Goal: Communication & Community: Participate in discussion

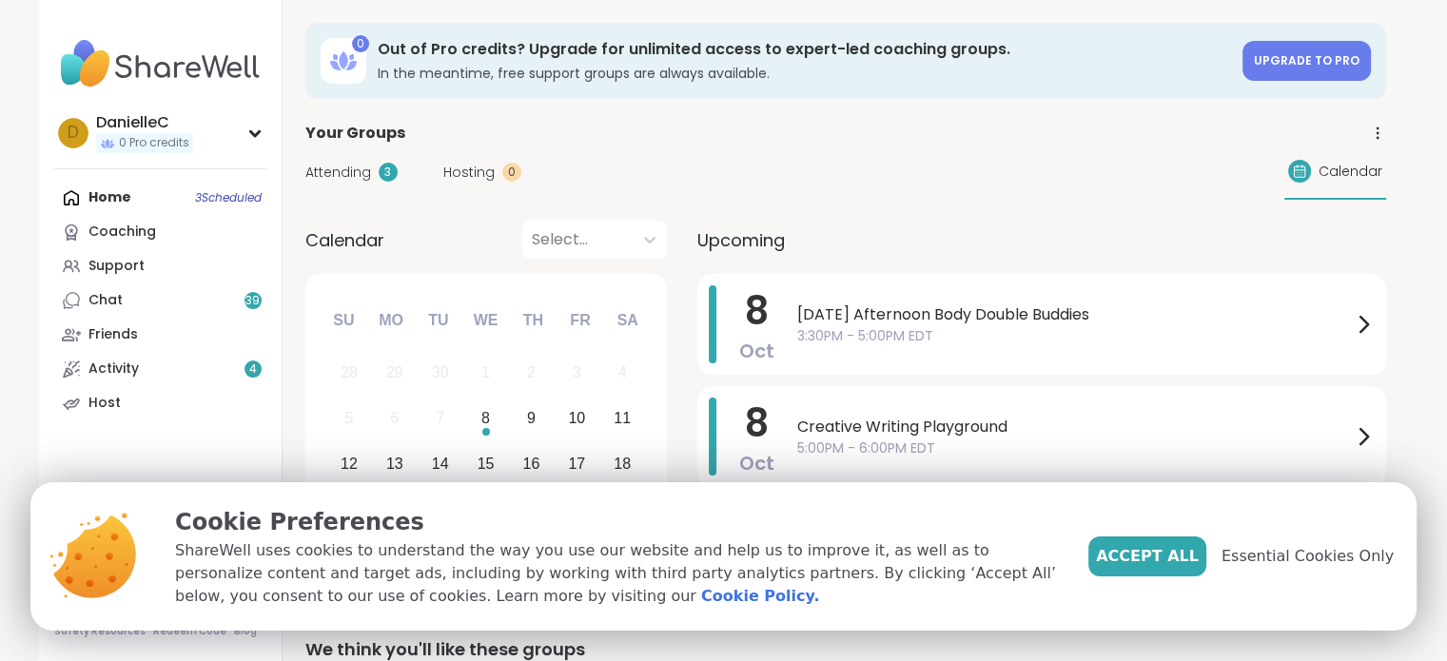
click at [1199, 558] on span "Accept All" at bounding box center [1147, 556] width 103 height 23
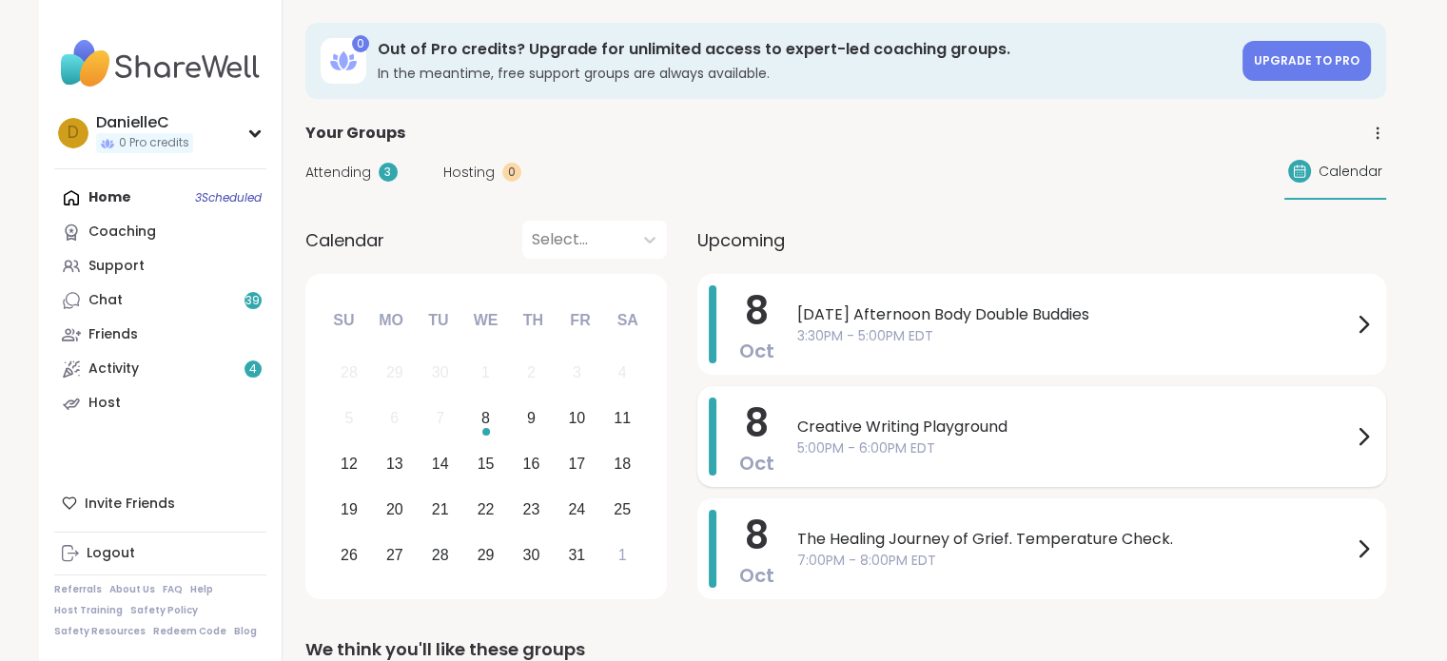
click at [1361, 427] on icon at bounding box center [1363, 436] width 23 height 23
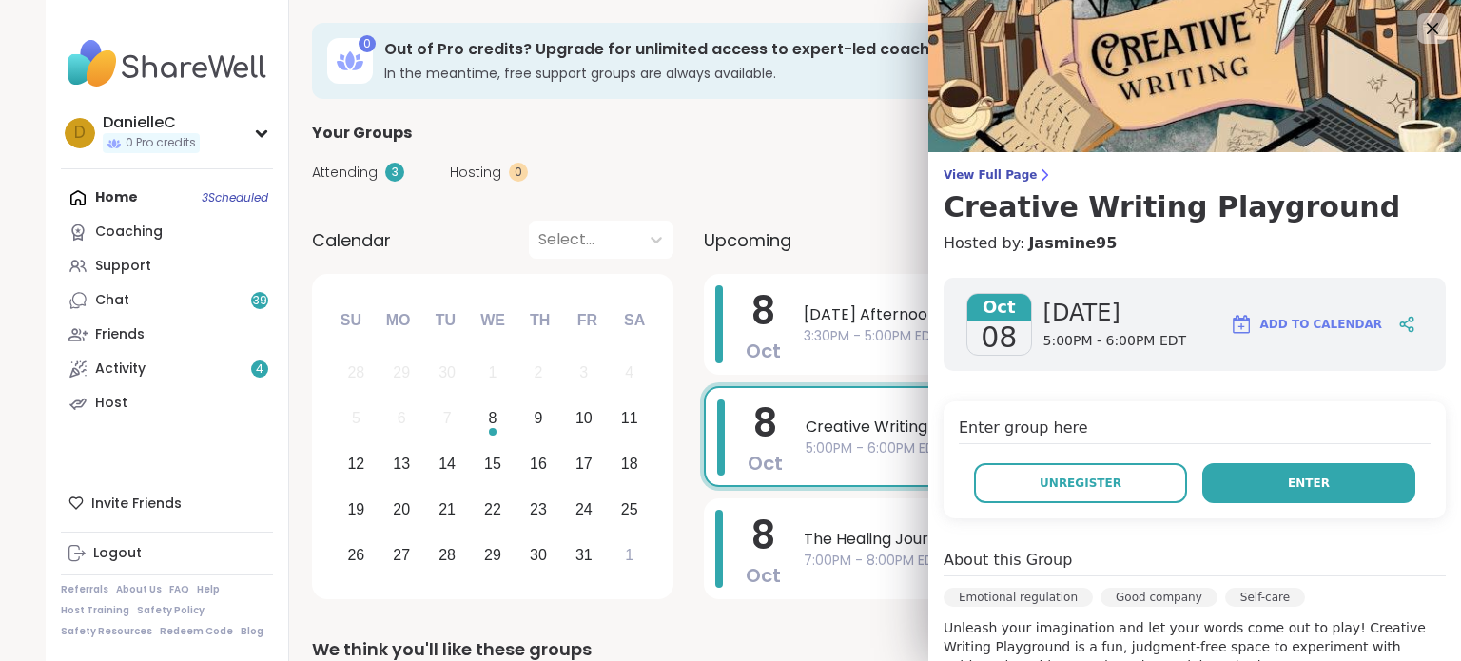
click at [1344, 488] on button "Enter" at bounding box center [1309, 483] width 213 height 40
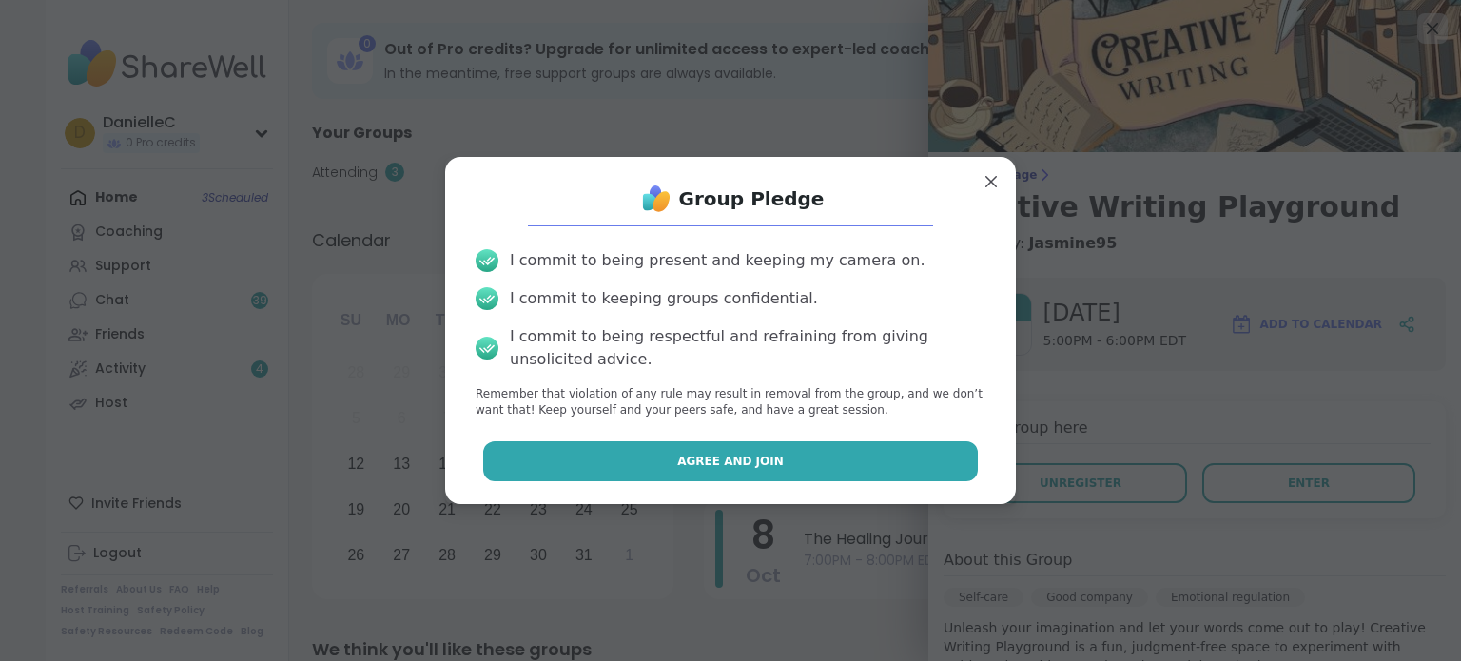
click at [835, 463] on button "Agree and Join" at bounding box center [731, 461] width 496 height 40
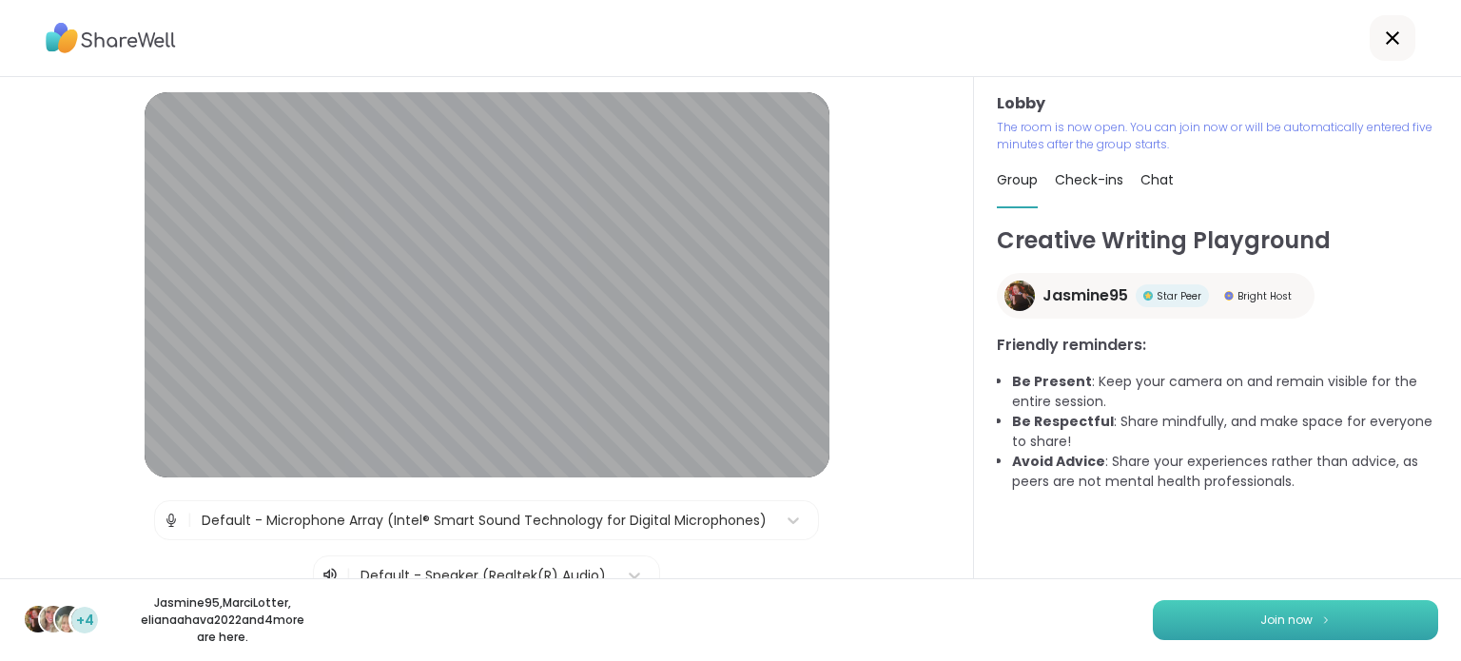
click at [1207, 615] on button "Join now" at bounding box center [1295, 620] width 285 height 40
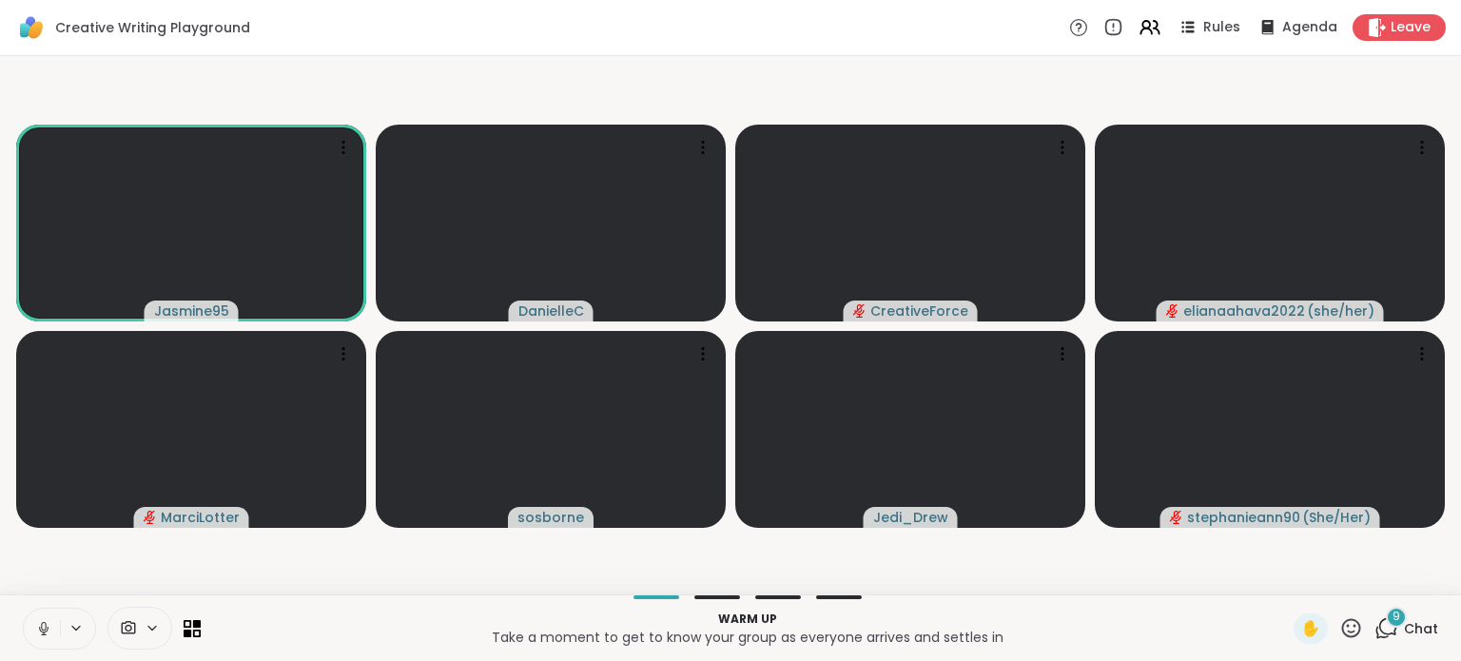
click at [45, 631] on icon at bounding box center [44, 629] width 10 height 6
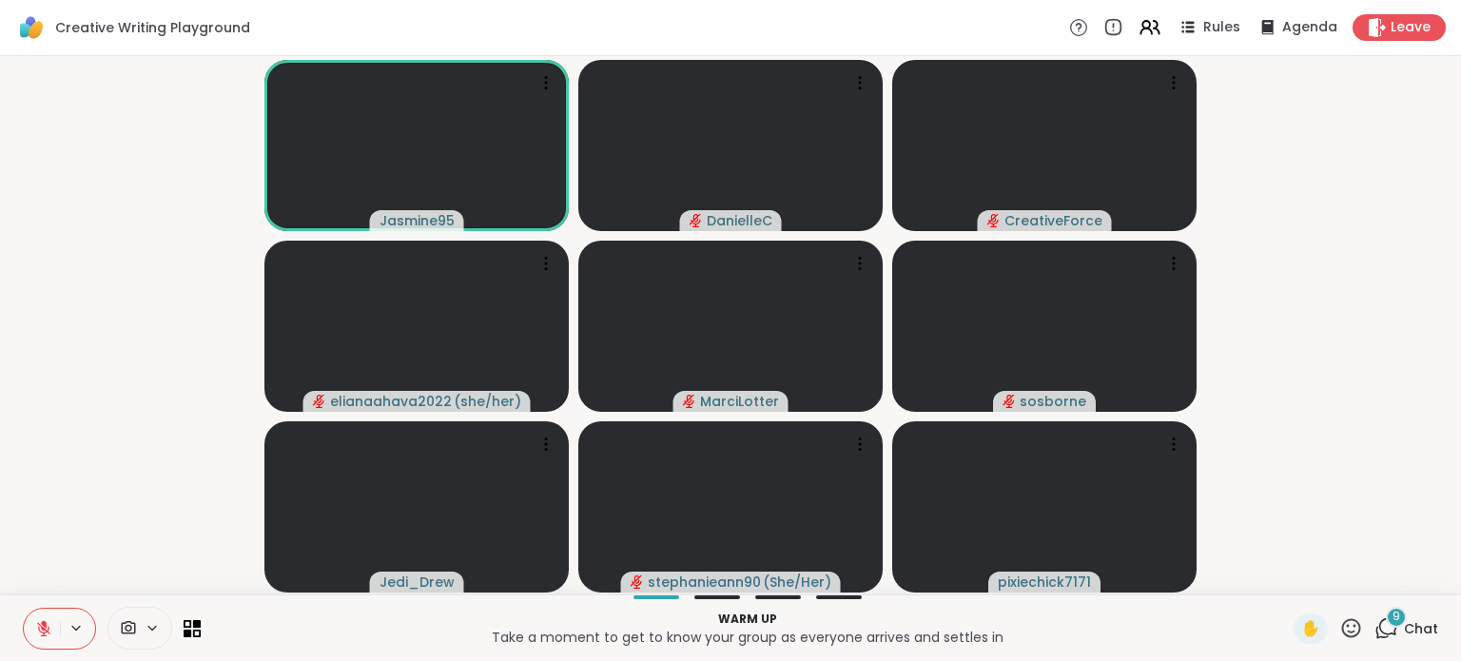
click at [1375, 622] on icon at bounding box center [1387, 628] width 24 height 24
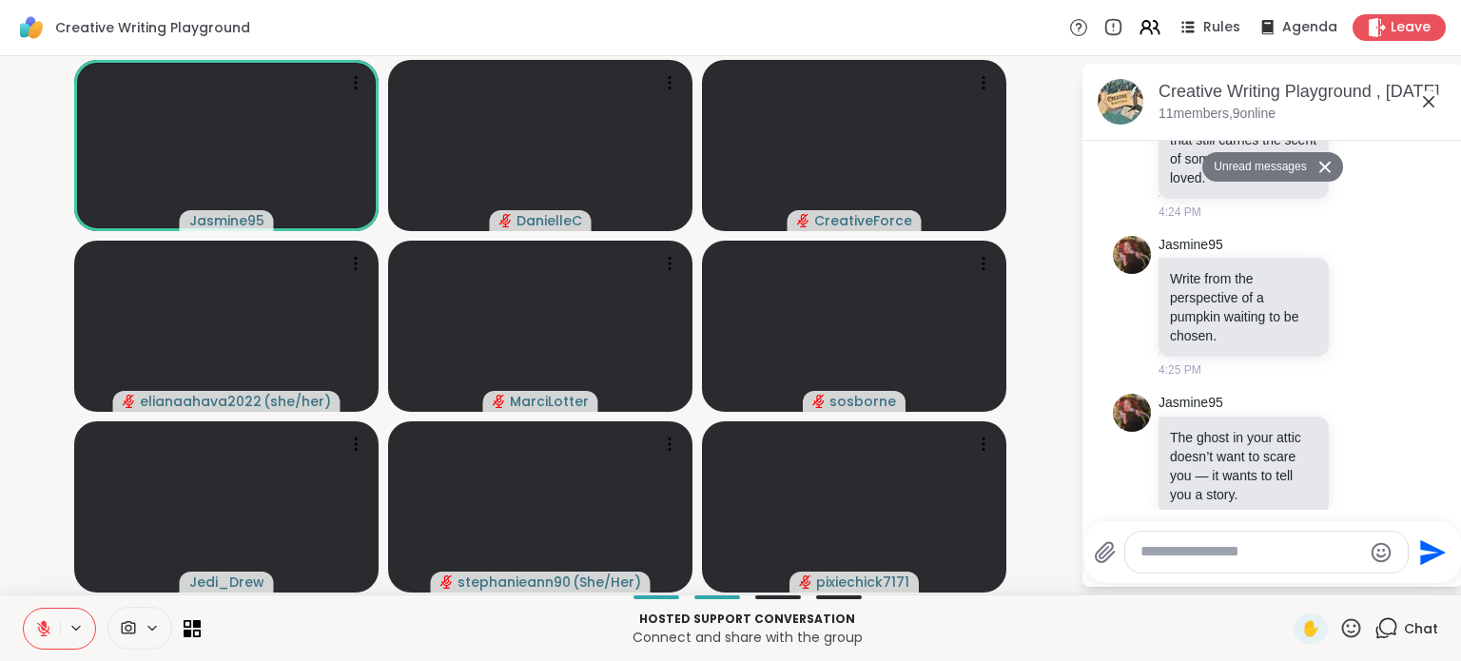
scroll to position [1617, 0]
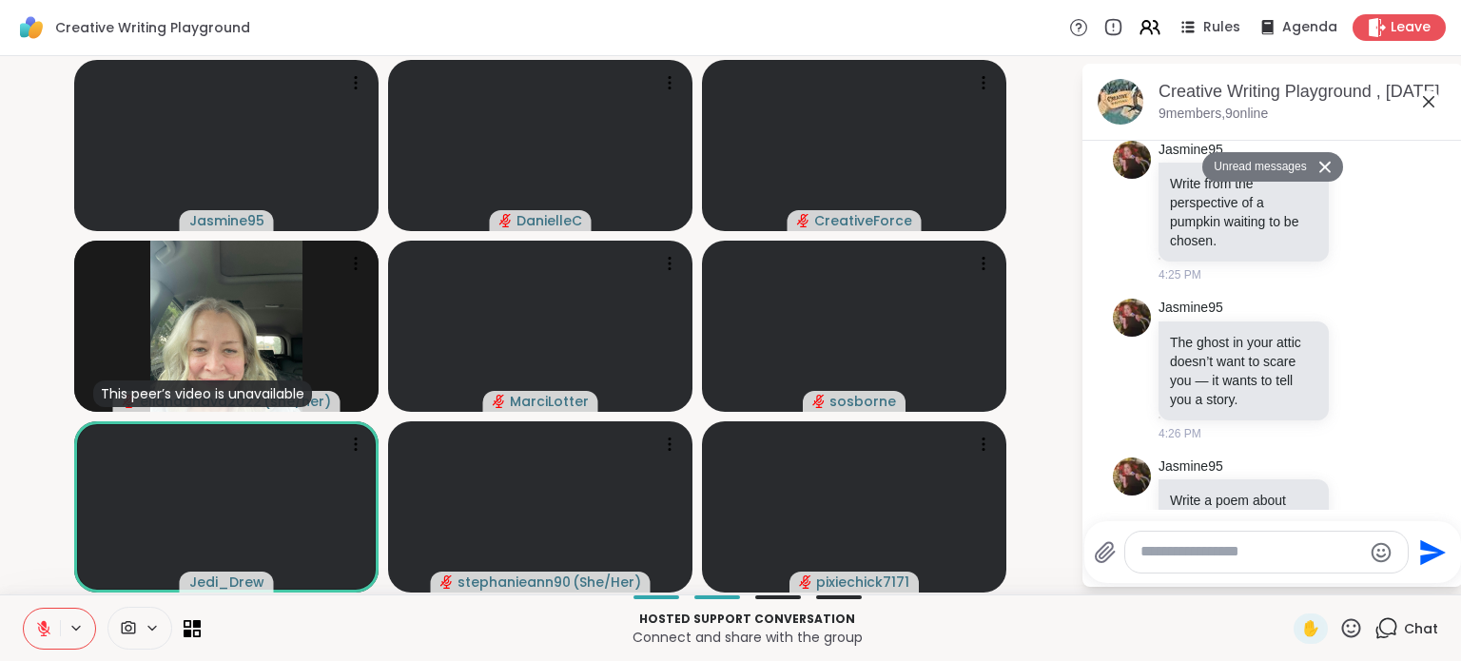
click at [1340, 631] on icon at bounding box center [1352, 628] width 24 height 24
click at [1286, 579] on span "❤️" at bounding box center [1295, 578] width 19 height 23
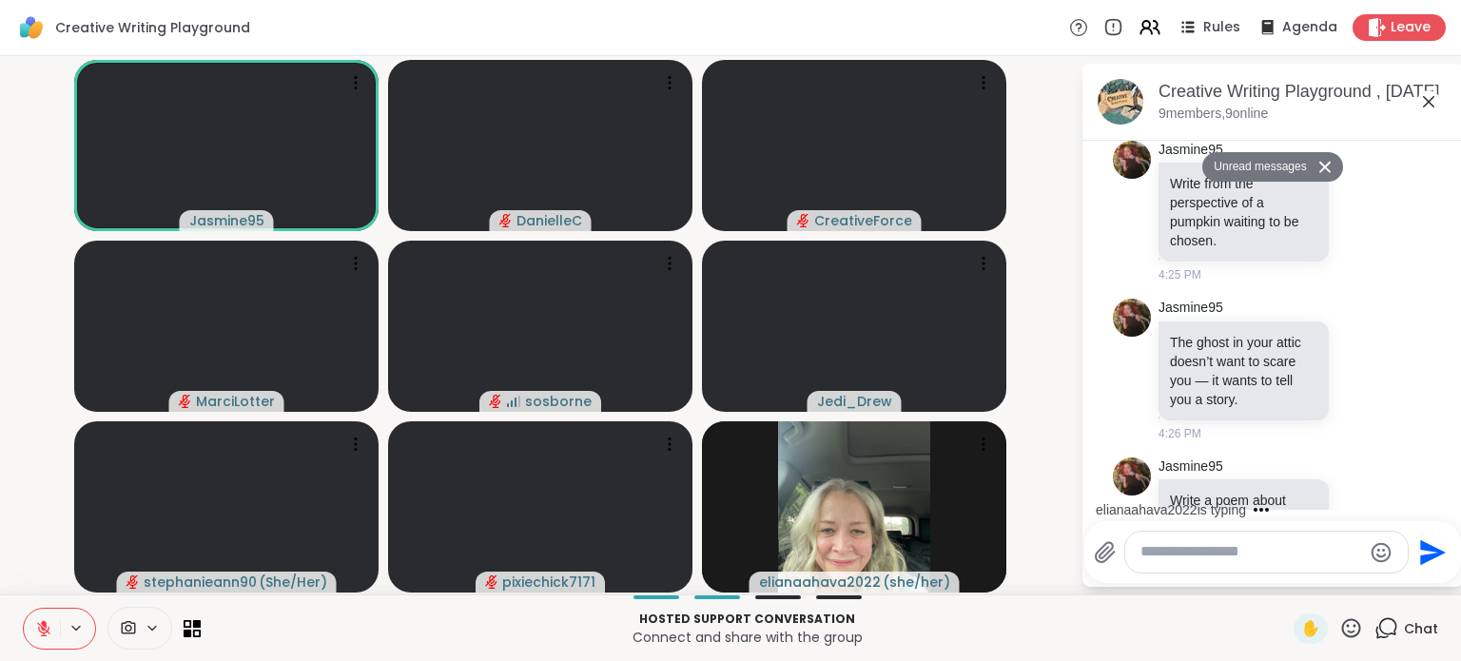
click at [45, 631] on icon at bounding box center [43, 628] width 17 height 17
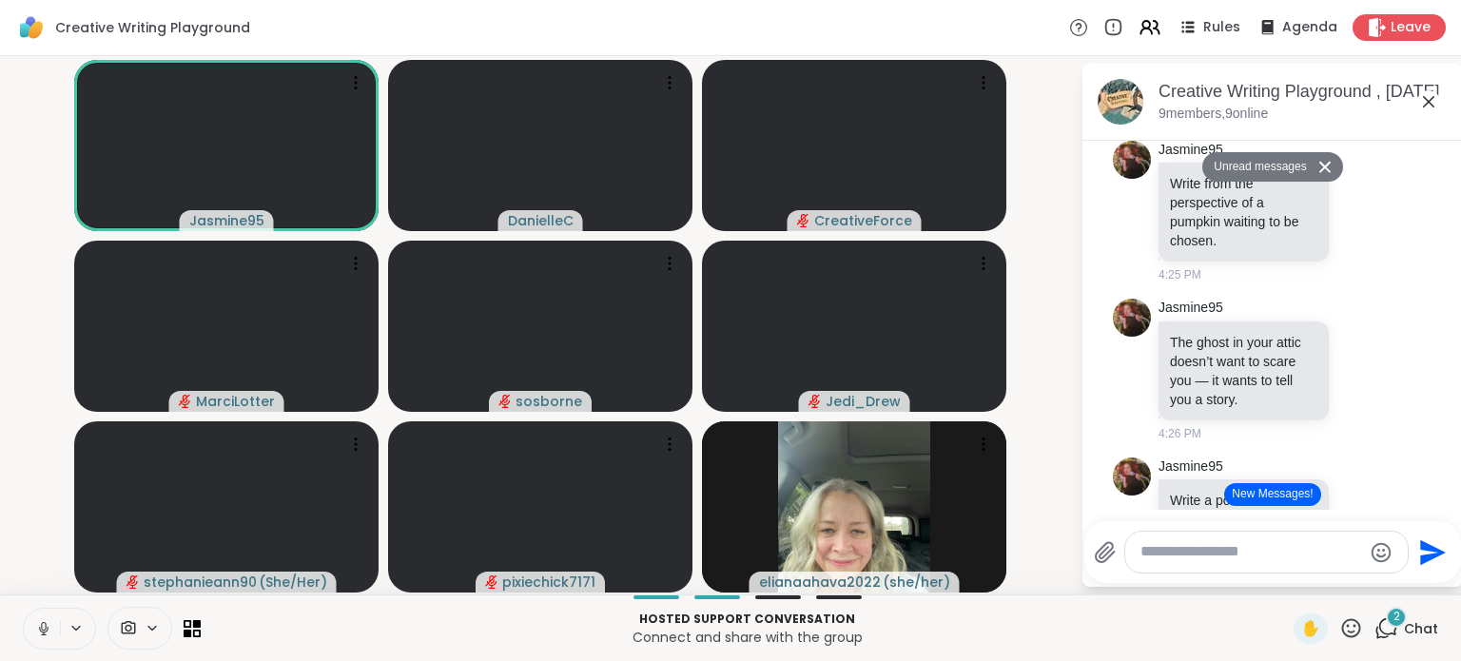
click at [44, 637] on button at bounding box center [42, 629] width 36 height 40
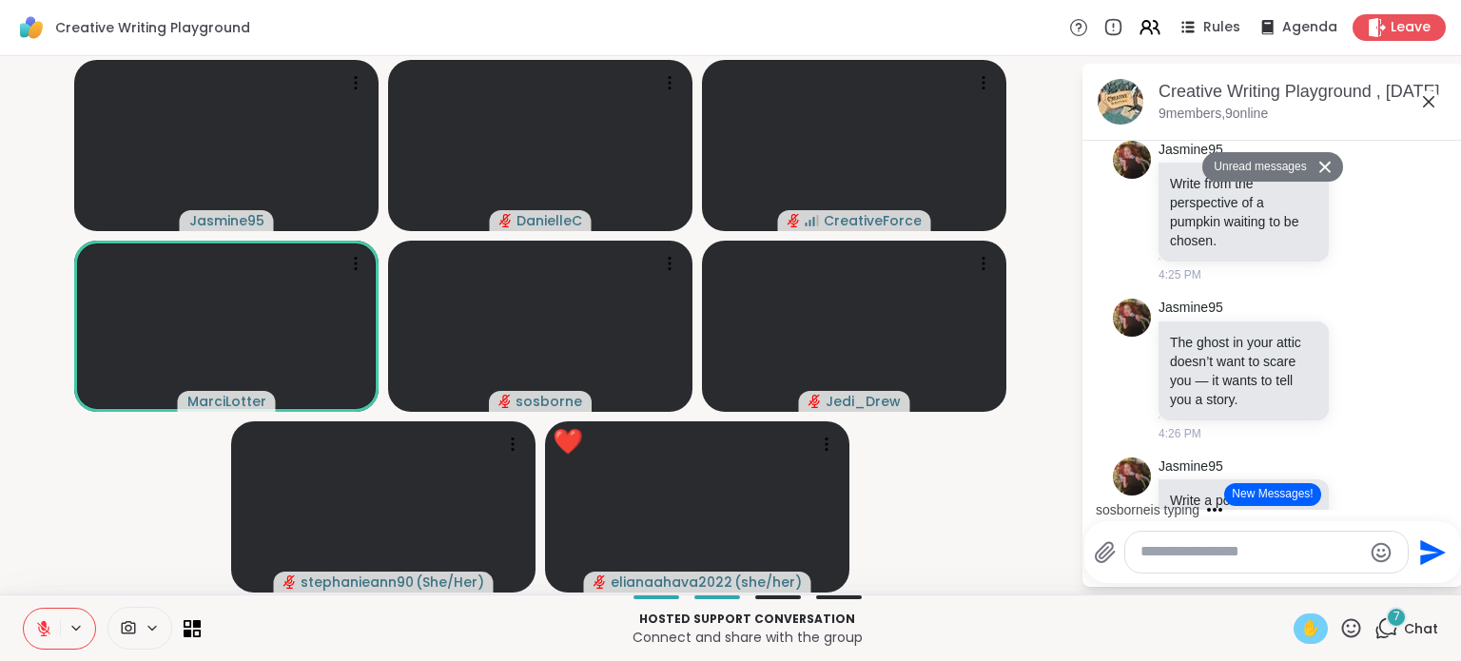
click at [1301, 632] on span "✋" at bounding box center [1310, 628] width 19 height 23
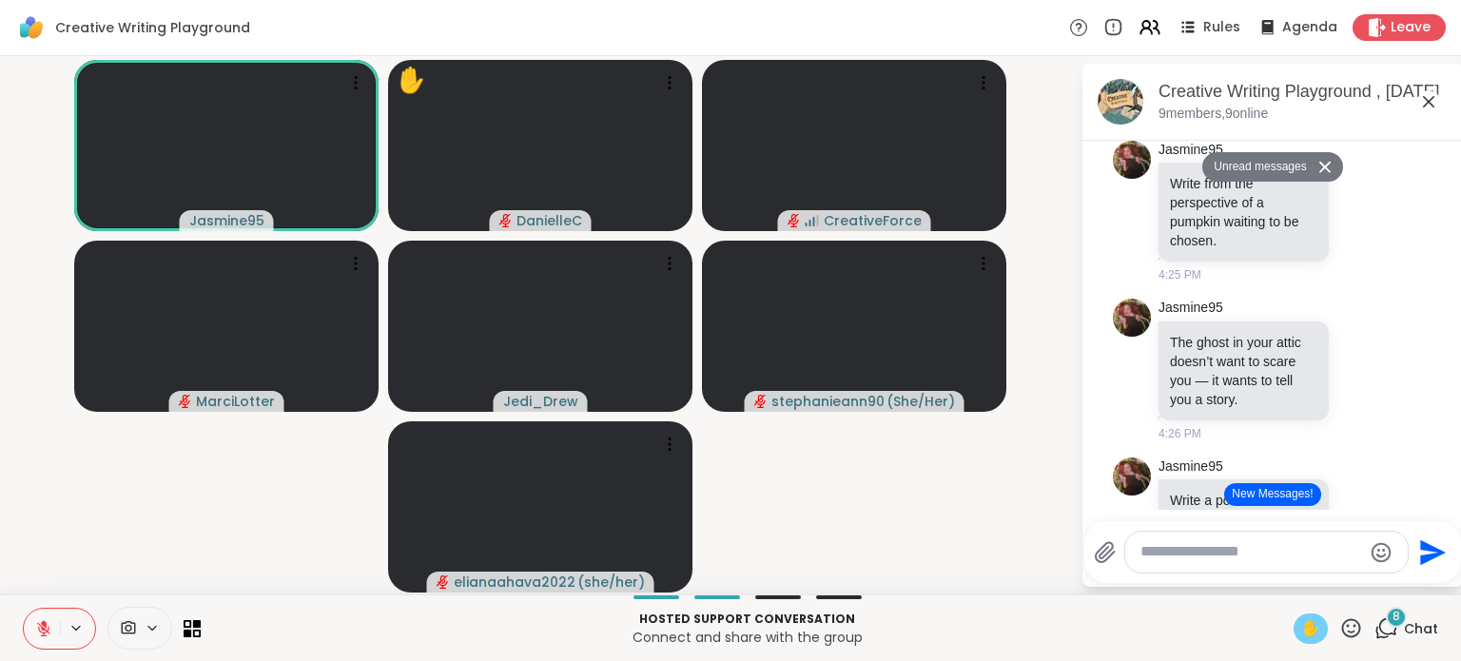
click at [49, 625] on icon at bounding box center [43, 628] width 17 height 17
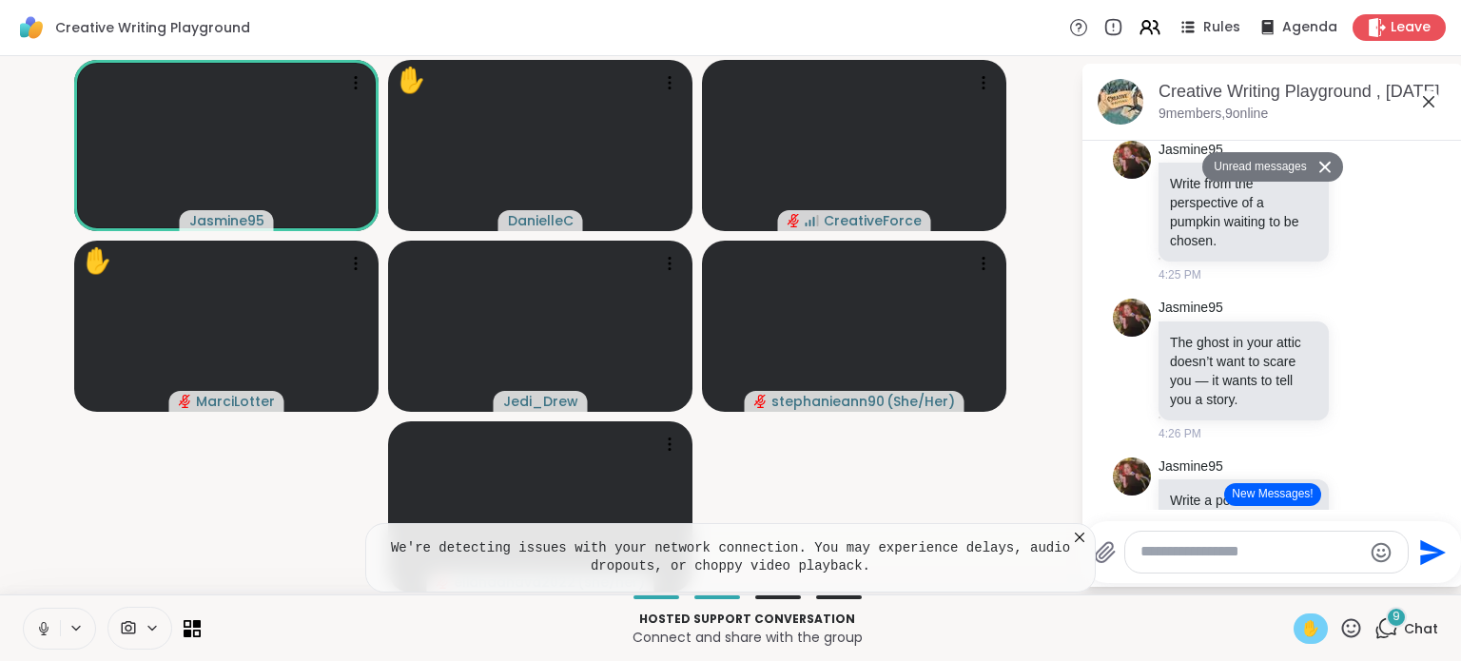
click at [43, 639] on button at bounding box center [42, 629] width 36 height 40
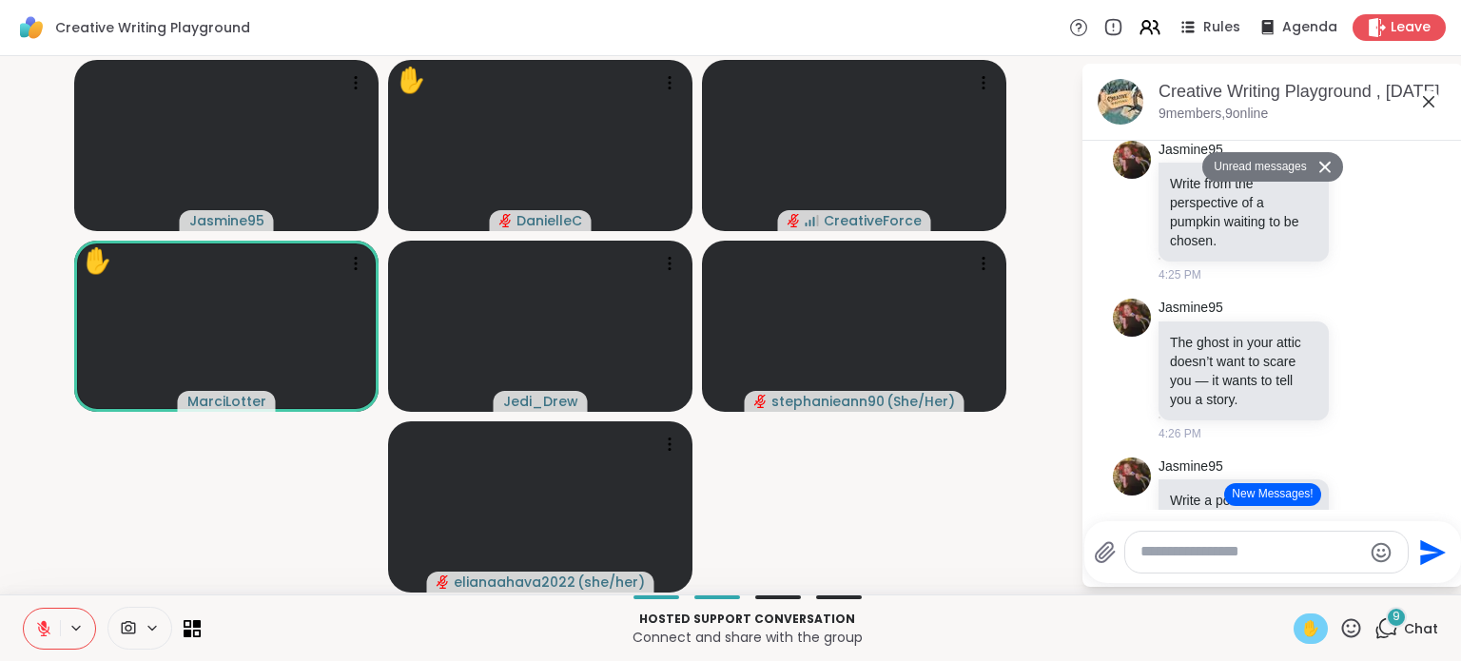
click at [1301, 629] on span "✋" at bounding box center [1310, 628] width 19 height 23
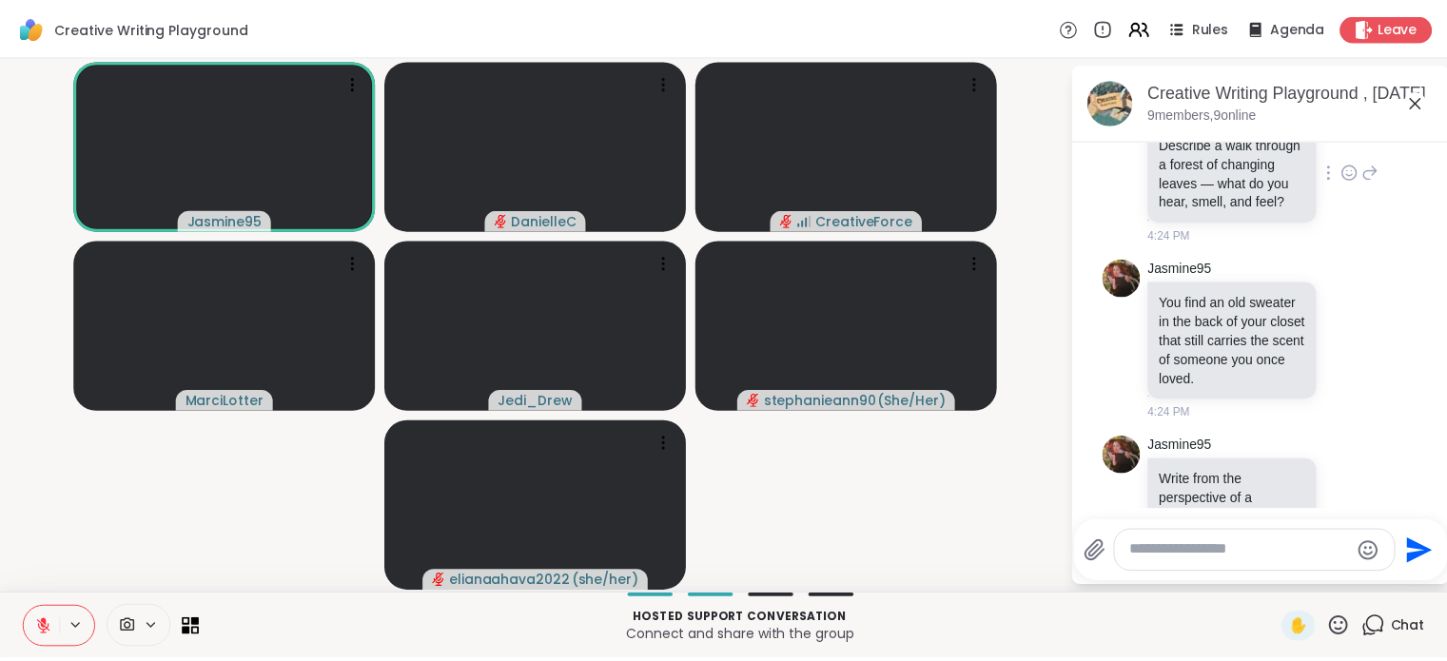
scroll to position [1308, 0]
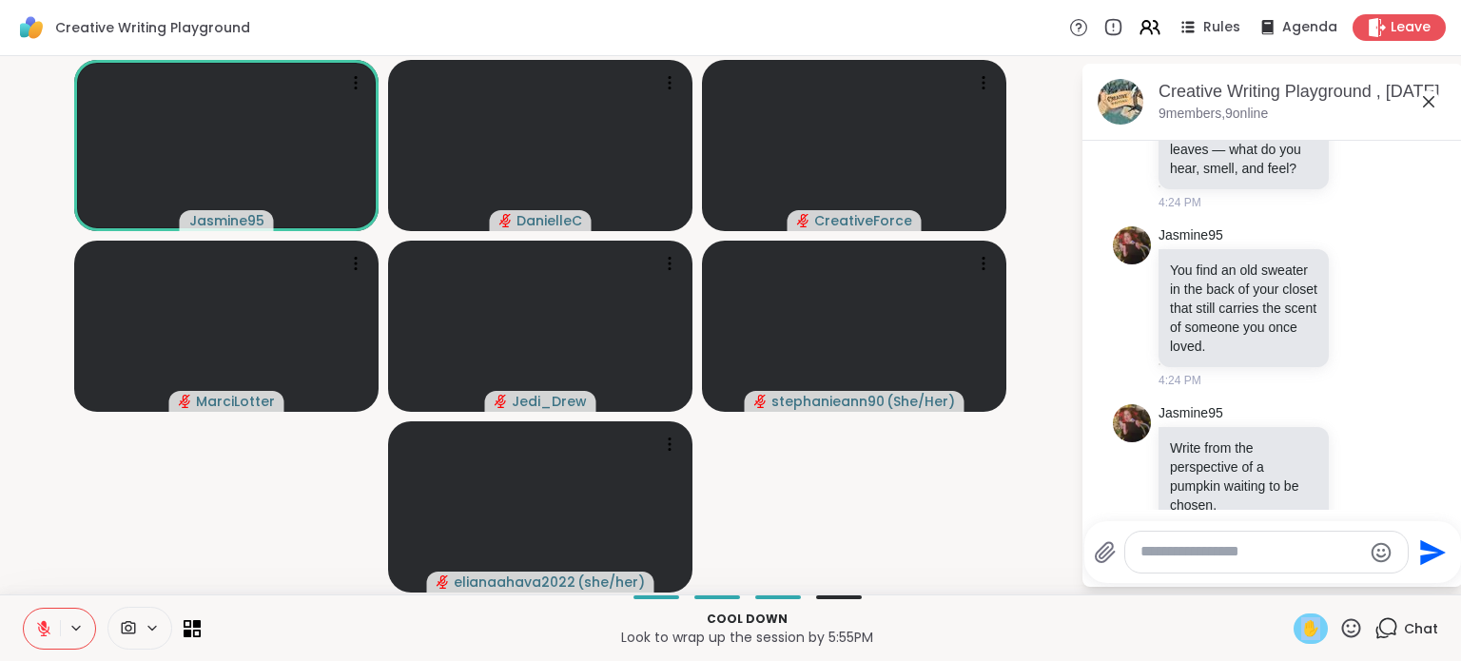
click at [1301, 626] on span "✋" at bounding box center [1310, 628] width 19 height 23
click at [38, 628] on icon at bounding box center [43, 628] width 17 height 17
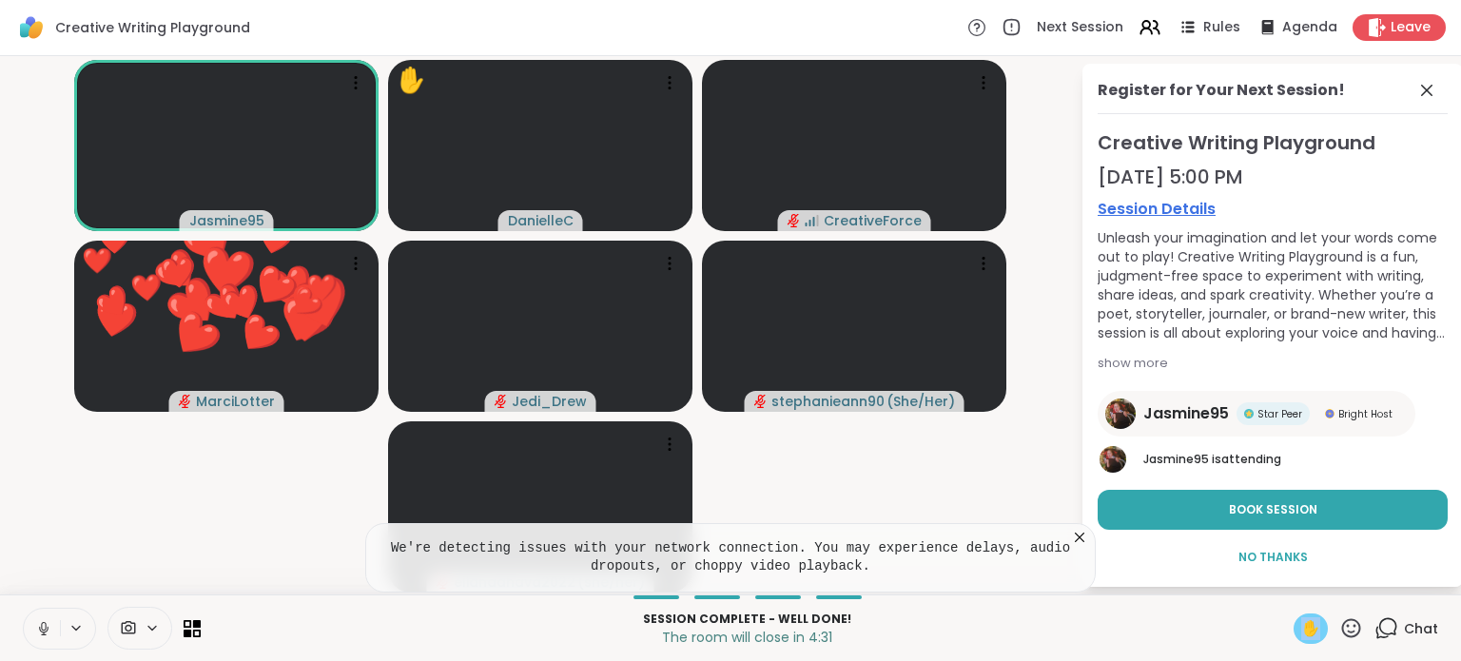
click at [40, 631] on icon at bounding box center [44, 629] width 10 height 6
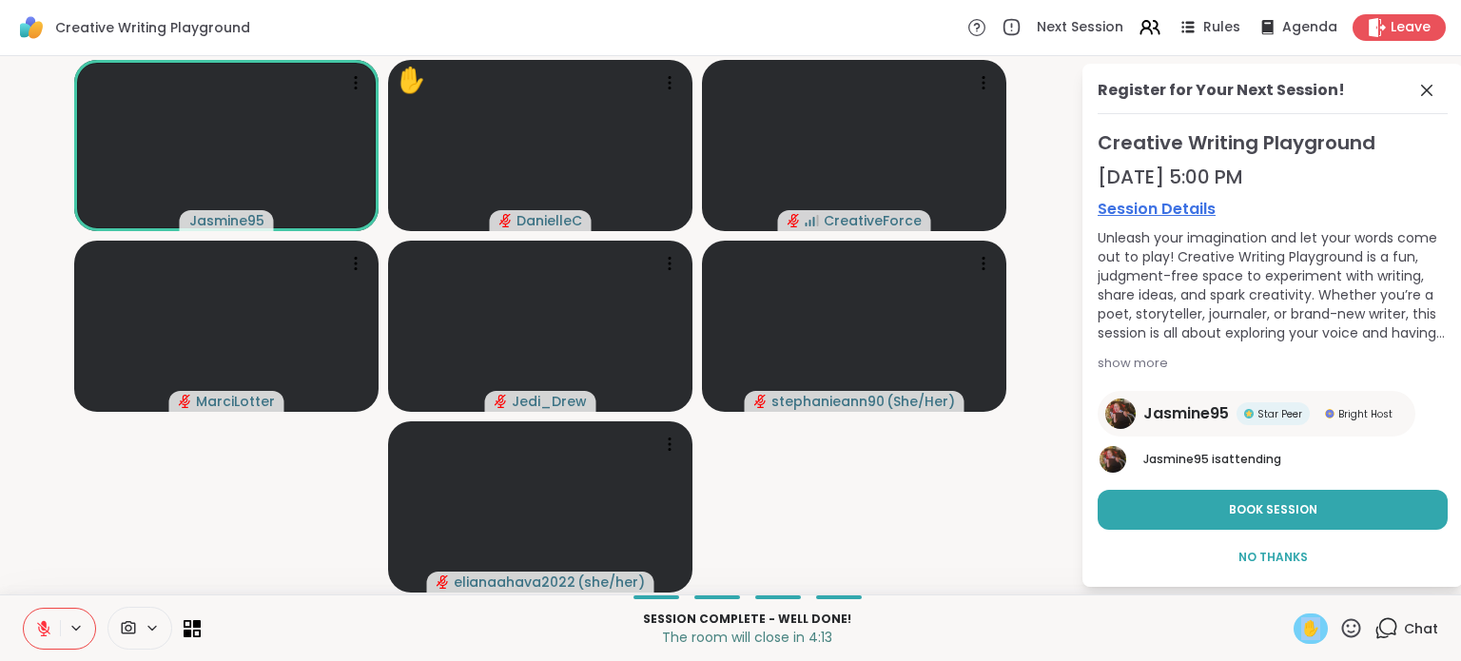
click at [1301, 635] on span "✋" at bounding box center [1310, 628] width 19 height 23
click at [1301, 628] on span "✋" at bounding box center [1310, 628] width 19 height 23
click at [1301, 627] on span "✋" at bounding box center [1310, 628] width 19 height 23
click at [1313, 501] on button "Book Session" at bounding box center [1273, 510] width 350 height 40
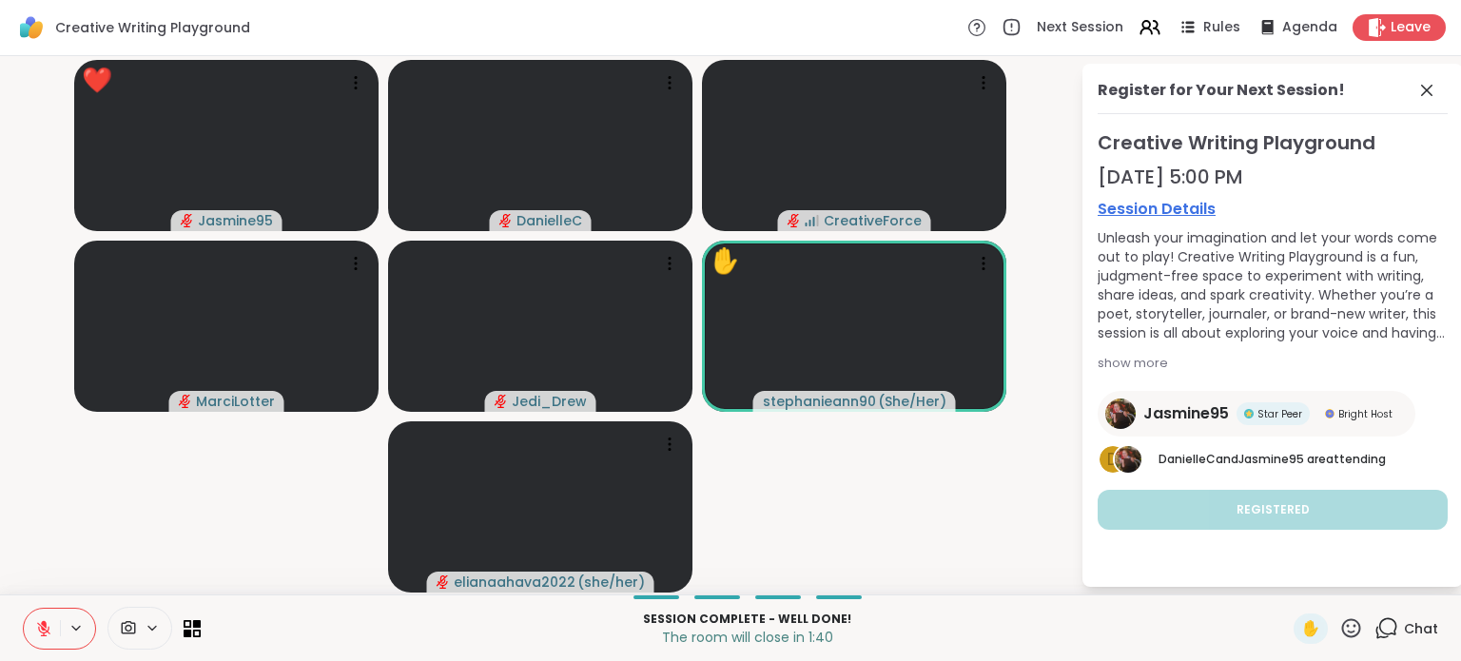
click at [1403, 44] on div "Creative Writing Playground Next Session Rules Agenda Leave" at bounding box center [730, 28] width 1461 height 56
click at [1397, 16] on div "Leave" at bounding box center [1400, 27] width 98 height 28
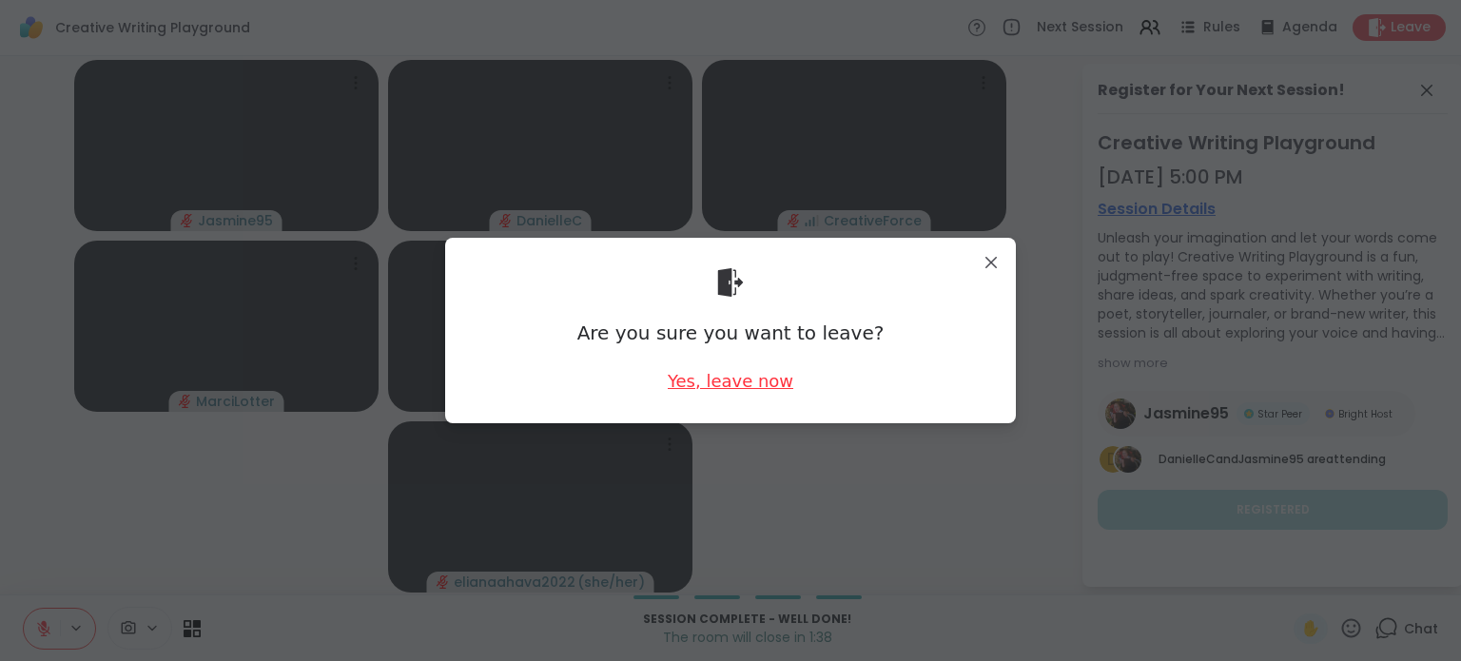
click at [716, 383] on div "Yes, leave now" at bounding box center [731, 381] width 126 height 24
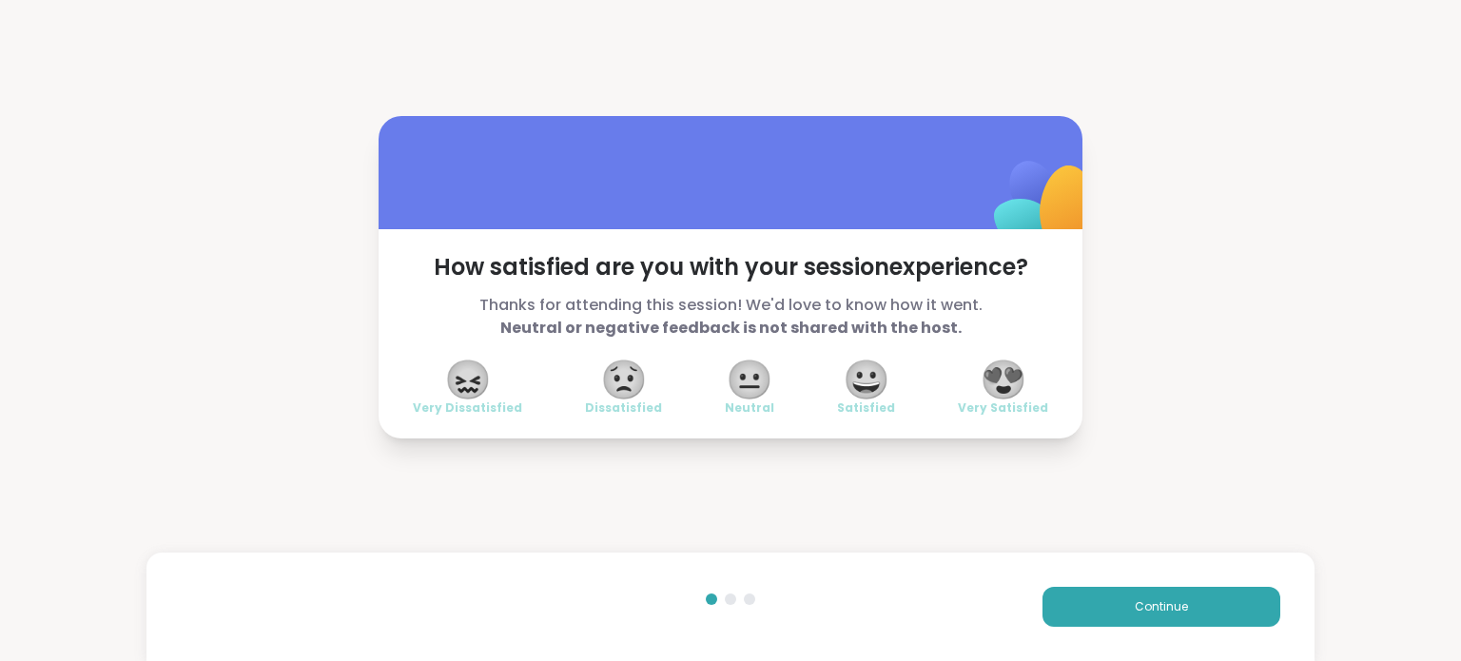
click at [1008, 375] on span "😍" at bounding box center [1004, 379] width 48 height 34
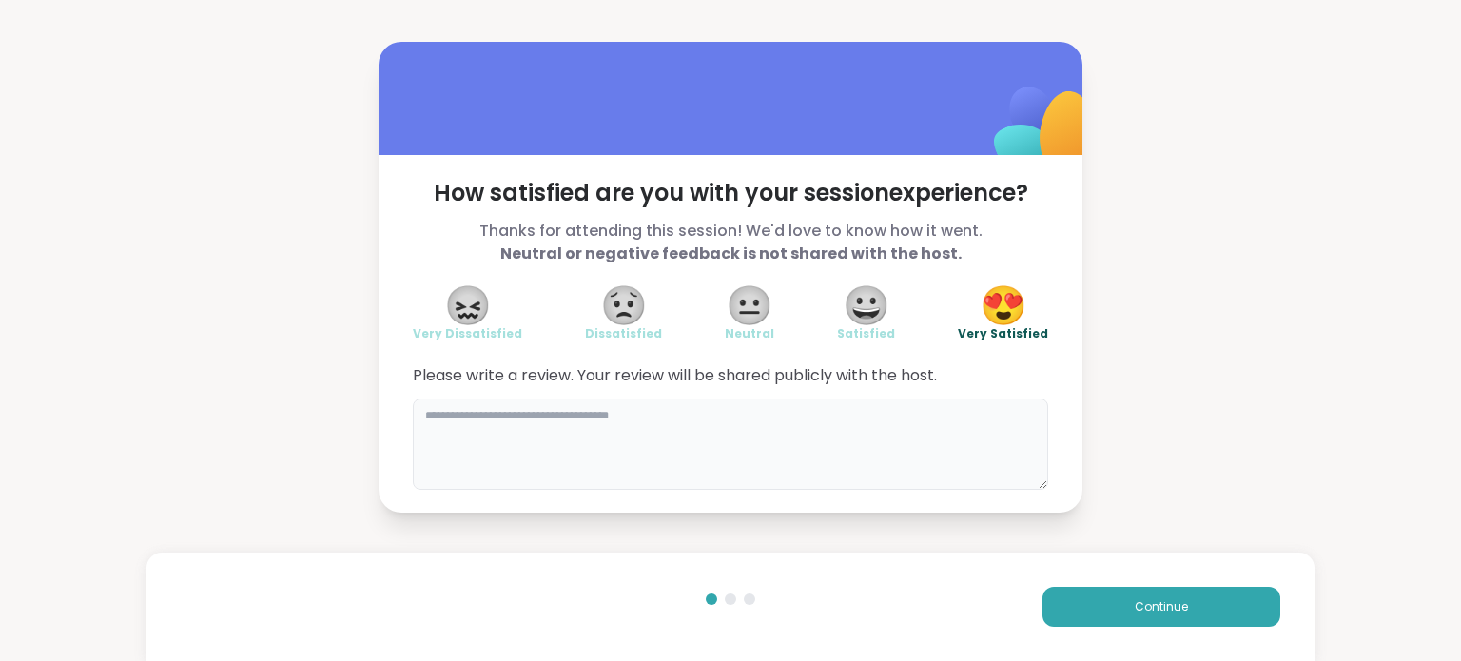
click at [577, 444] on textarea at bounding box center [731, 444] width 636 height 91
click at [708, 437] on textarea "********" at bounding box center [731, 444] width 636 height 91
click at [708, 437] on textarea "******" at bounding box center [731, 444] width 636 height 91
type textarea "**********"
click at [1099, 616] on button "Continue" at bounding box center [1162, 607] width 238 height 40
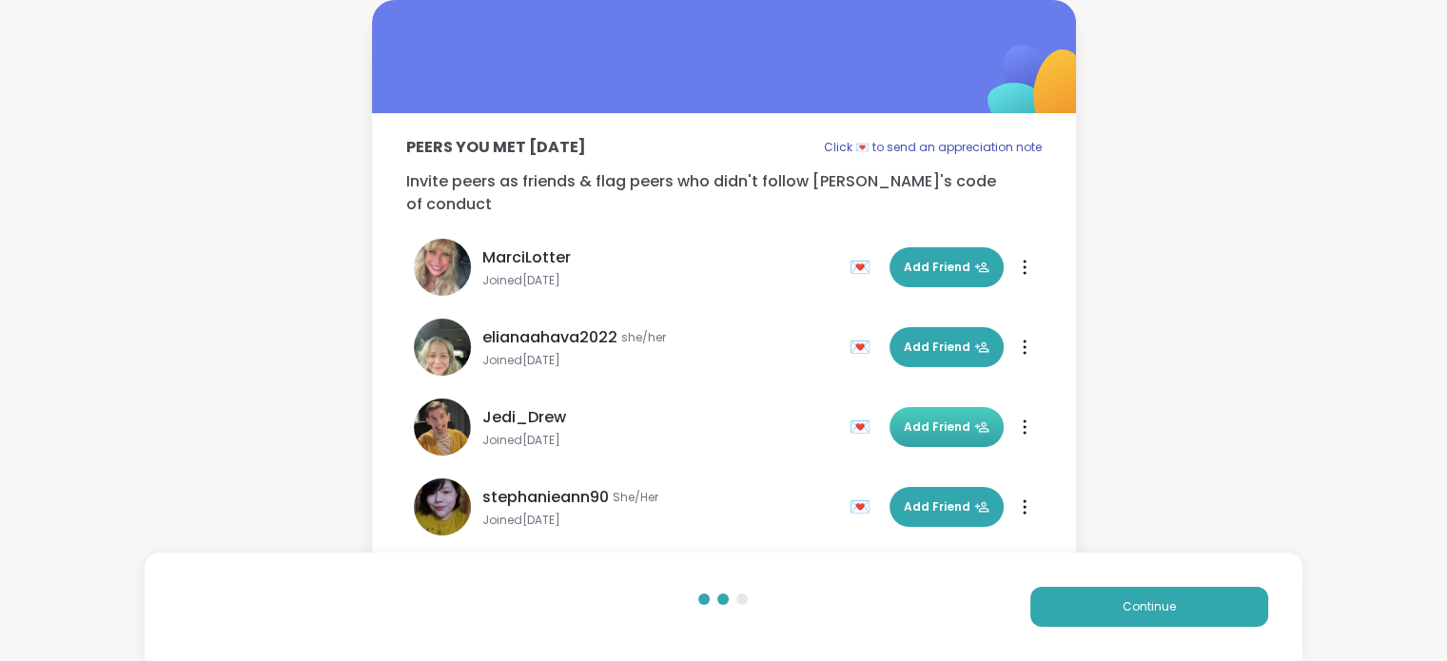
click at [906, 419] on span "Add Friend" at bounding box center [947, 427] width 86 height 17
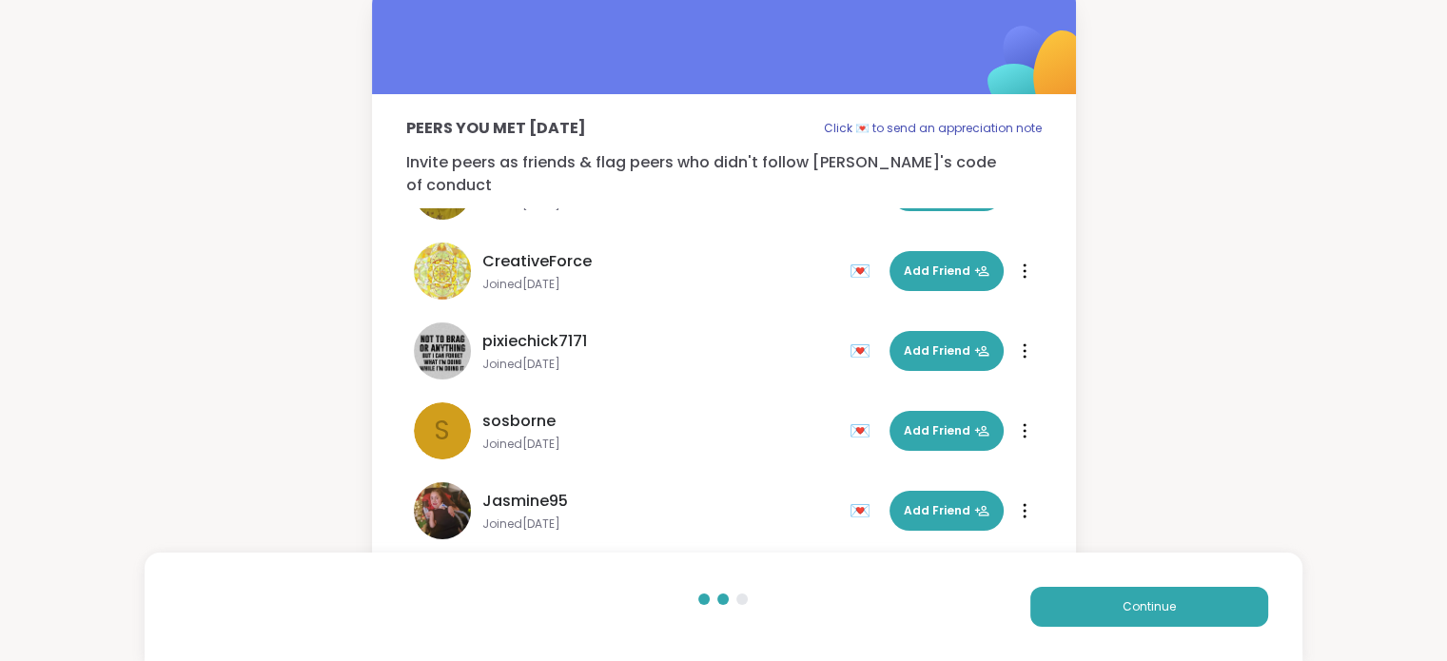
scroll to position [30, 0]
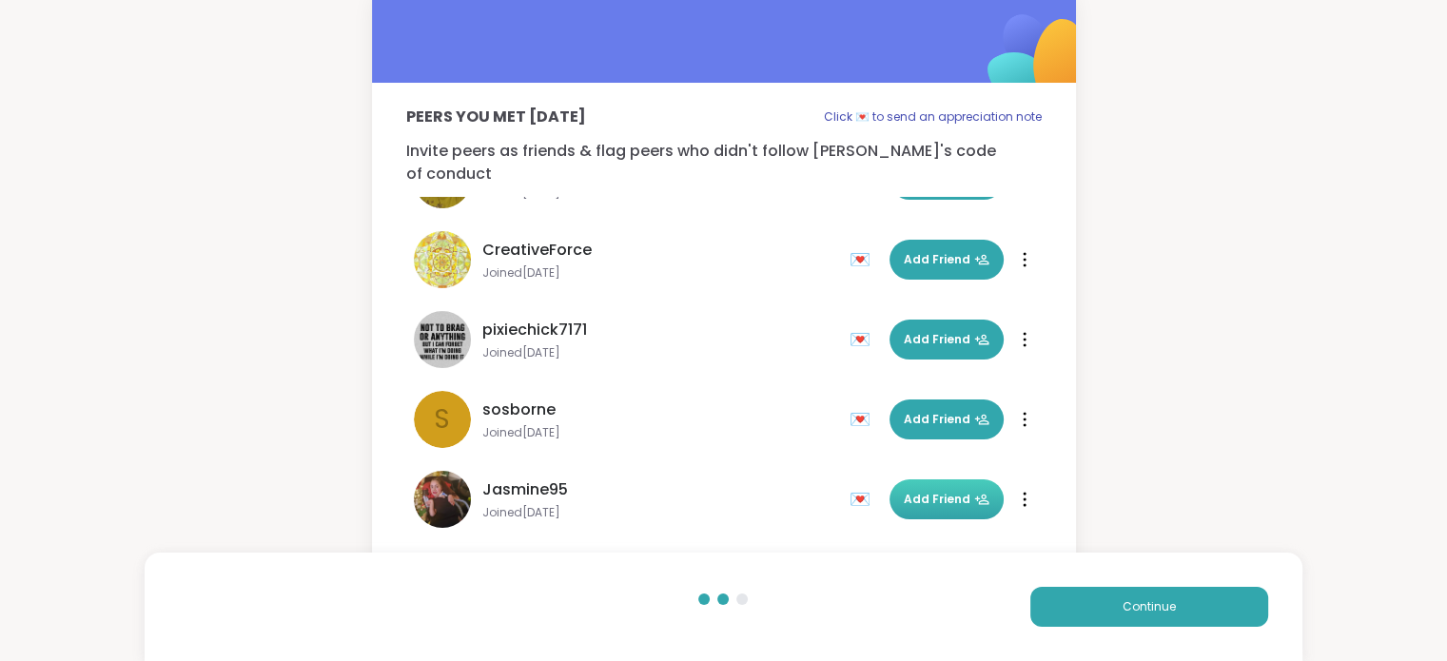
click at [904, 491] on span "Add Friend" at bounding box center [947, 499] width 86 height 17
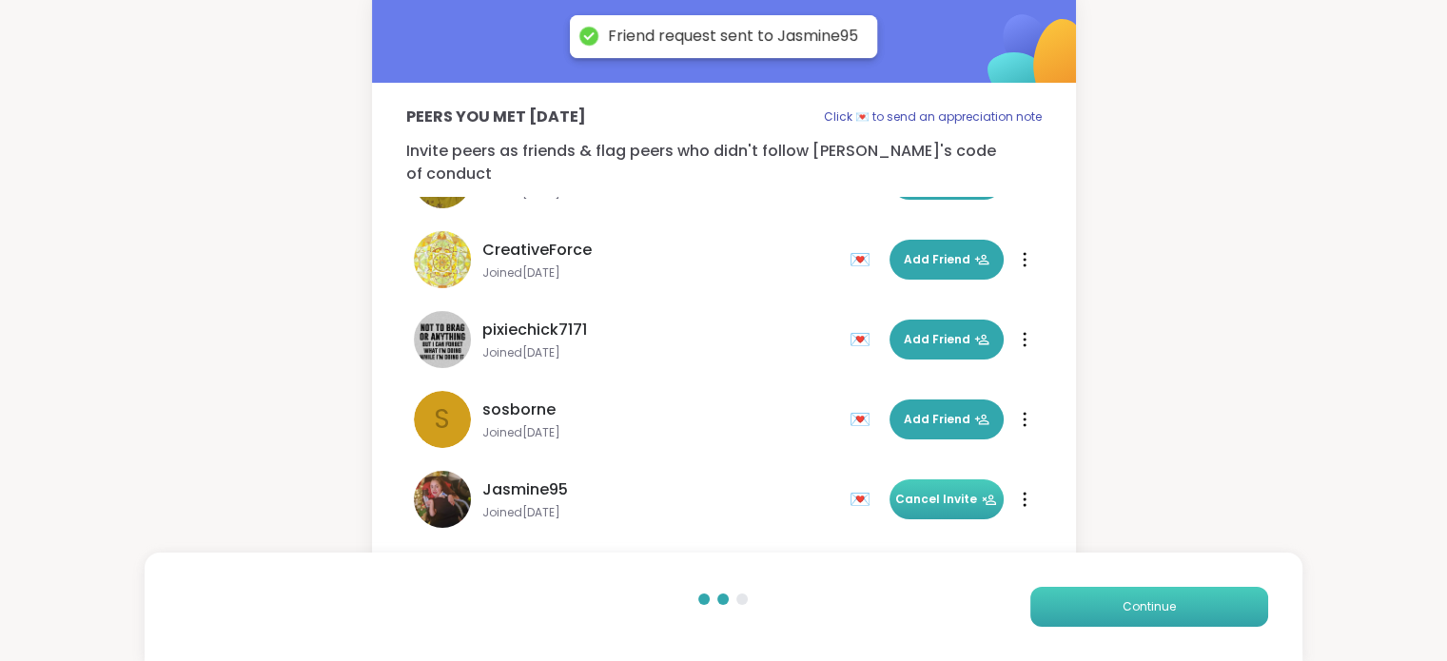
click at [1172, 611] on span "Continue" at bounding box center [1149, 606] width 53 height 17
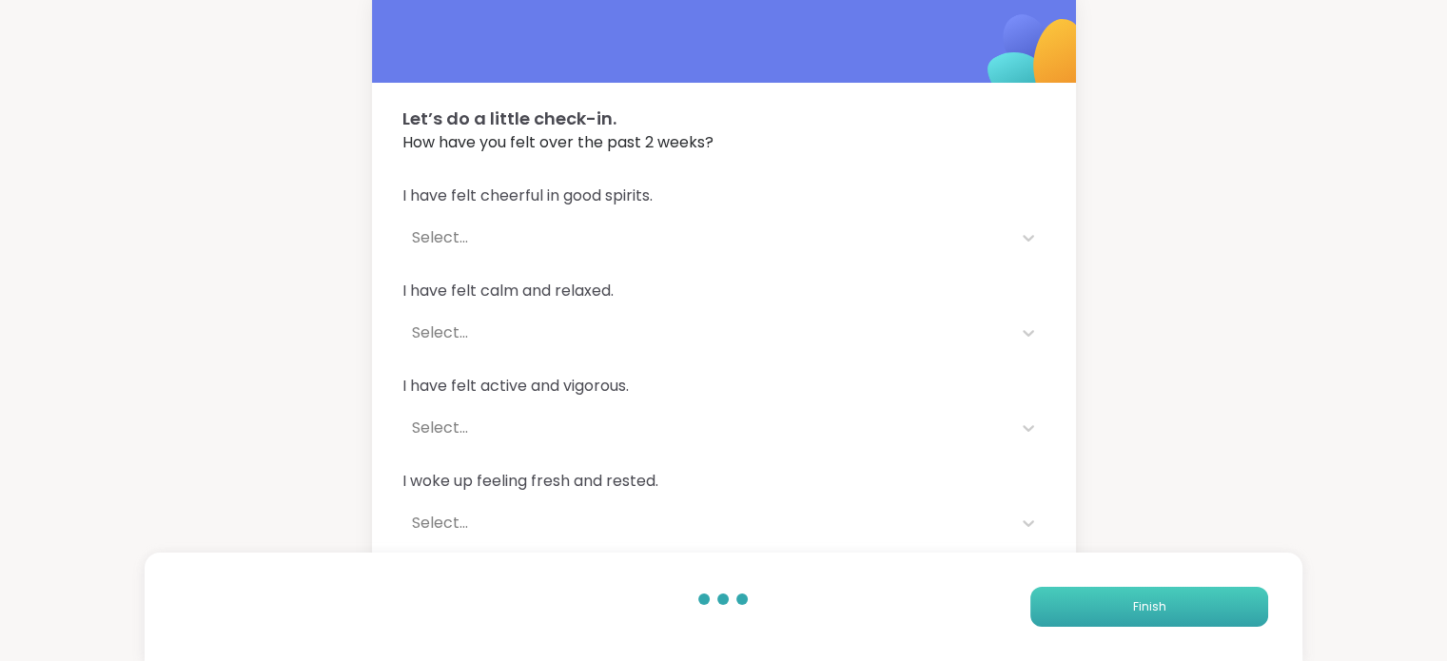
click at [1203, 615] on button "Finish" at bounding box center [1149, 607] width 238 height 40
